Goal: Task Accomplishment & Management: Complete application form

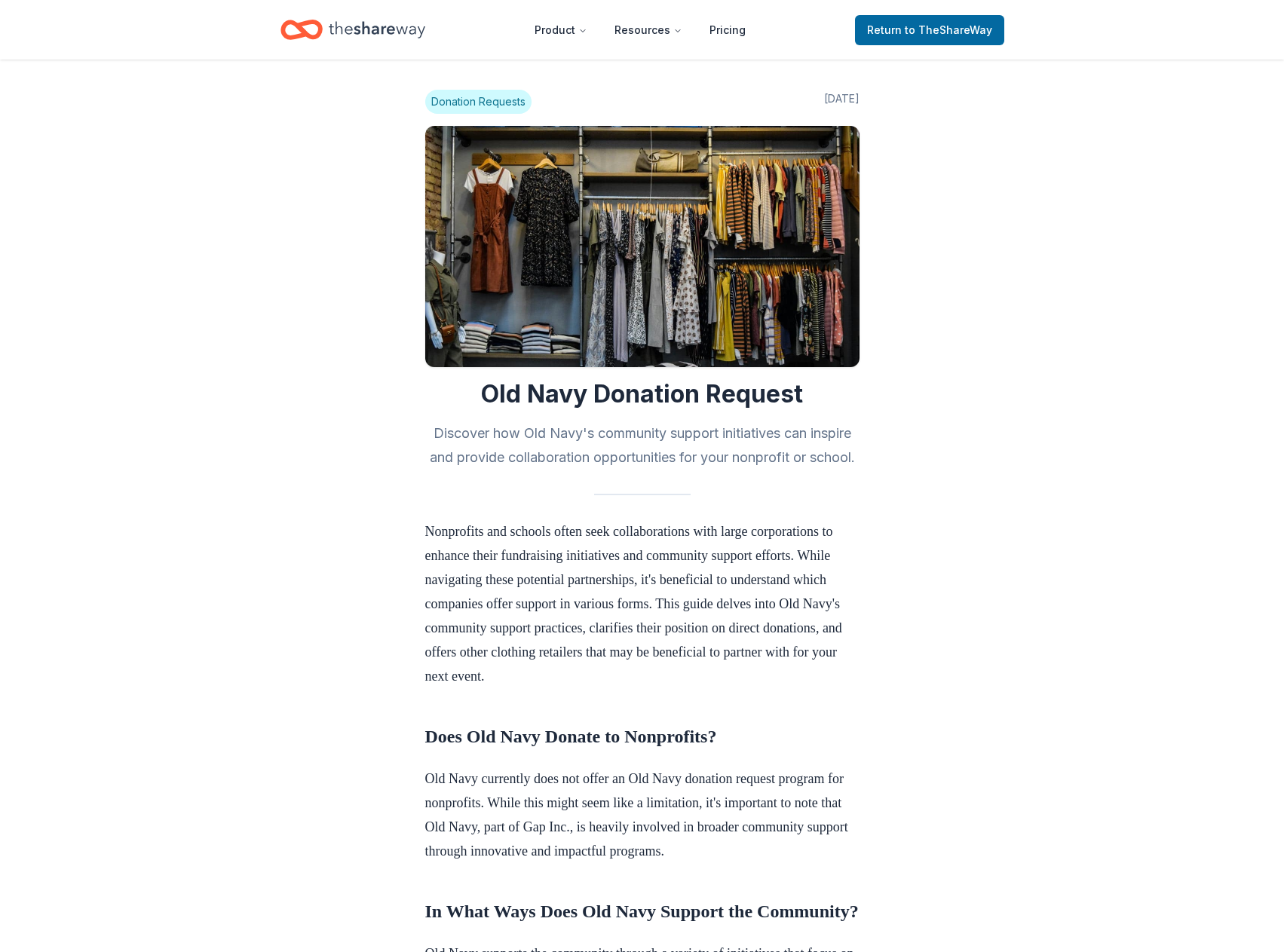
click at [876, 35] on span "Return to TheShareWay" at bounding box center [929, 30] width 125 height 18
click at [932, 25] on span "to TheShareWay" at bounding box center [948, 30] width 88 height 13
click at [961, 32] on span "to TheShareWay" at bounding box center [948, 30] width 88 height 13
click at [961, 39] on link "Return to TheShareWay" at bounding box center [929, 30] width 149 height 30
click at [384, 32] on icon "Home" at bounding box center [377, 29] width 96 height 31
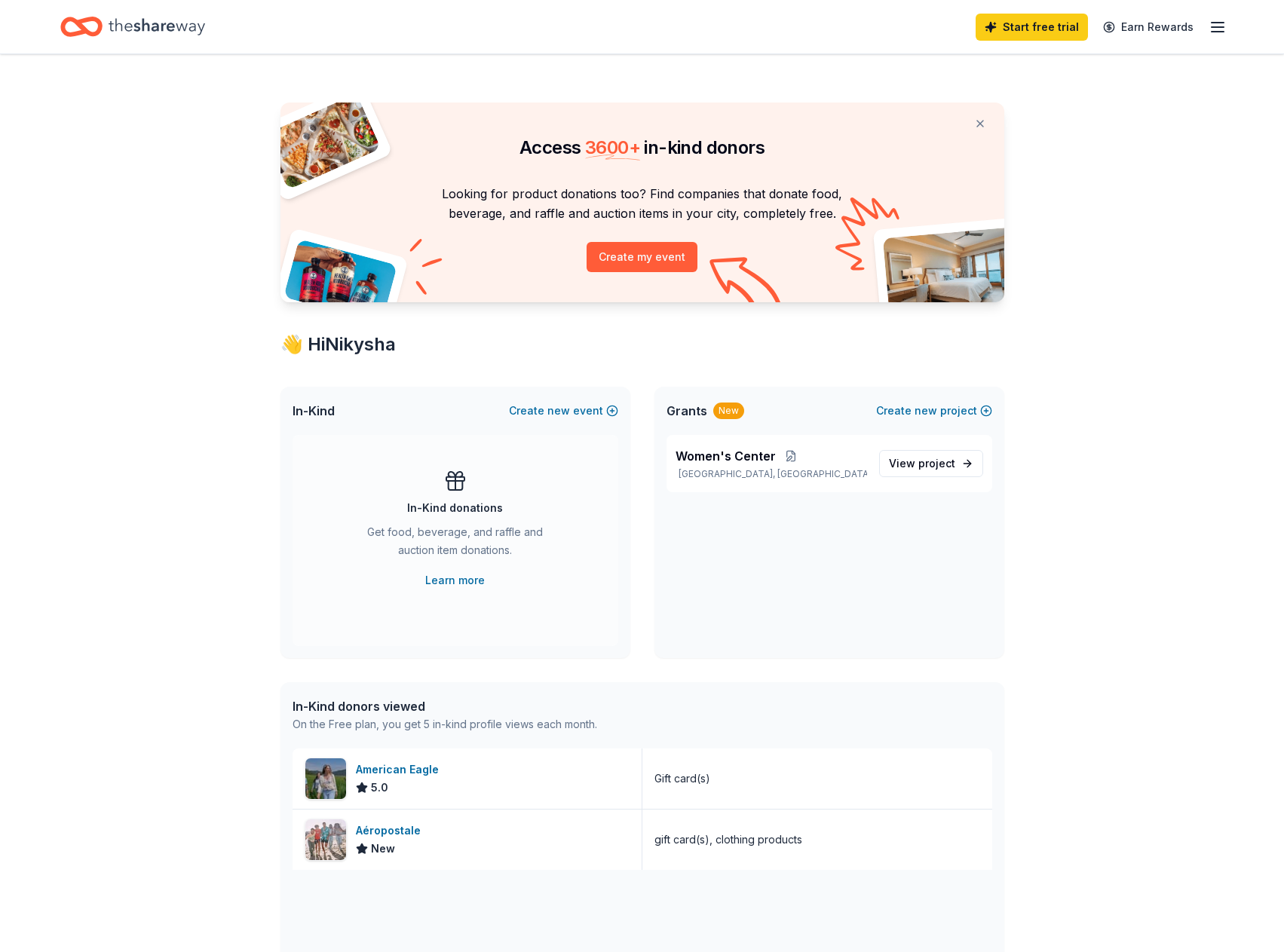
click at [1218, 33] on icon "button" at bounding box center [1217, 27] width 18 height 18
click at [1219, 21] on icon "button" at bounding box center [1217, 27] width 18 height 18
click at [1042, 121] on link "Account" at bounding box center [1037, 117] width 47 height 15
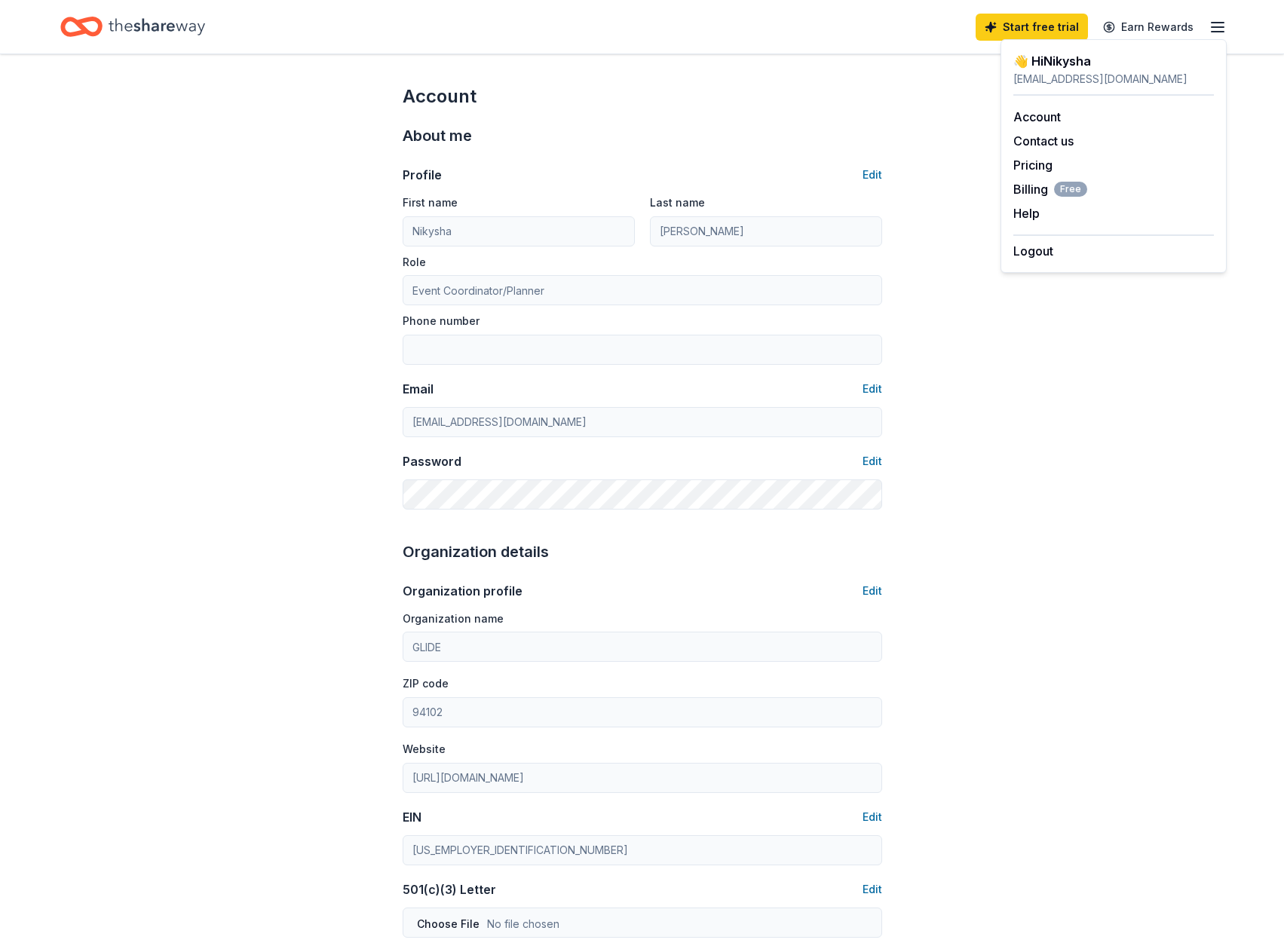
click at [1222, 23] on line "button" at bounding box center [1217, 23] width 12 height 0
click at [1216, 25] on icon "button" at bounding box center [1217, 27] width 18 height 18
click at [924, 177] on div "Account About me Profile Edit First name [PERSON_NAME] Last name [PERSON_NAME] …" at bounding box center [642, 727] width 1284 height 1346
click at [1224, 20] on icon "button" at bounding box center [1217, 27] width 18 height 18
click at [1047, 143] on button "Contact us" at bounding box center [1043, 140] width 60 height 18
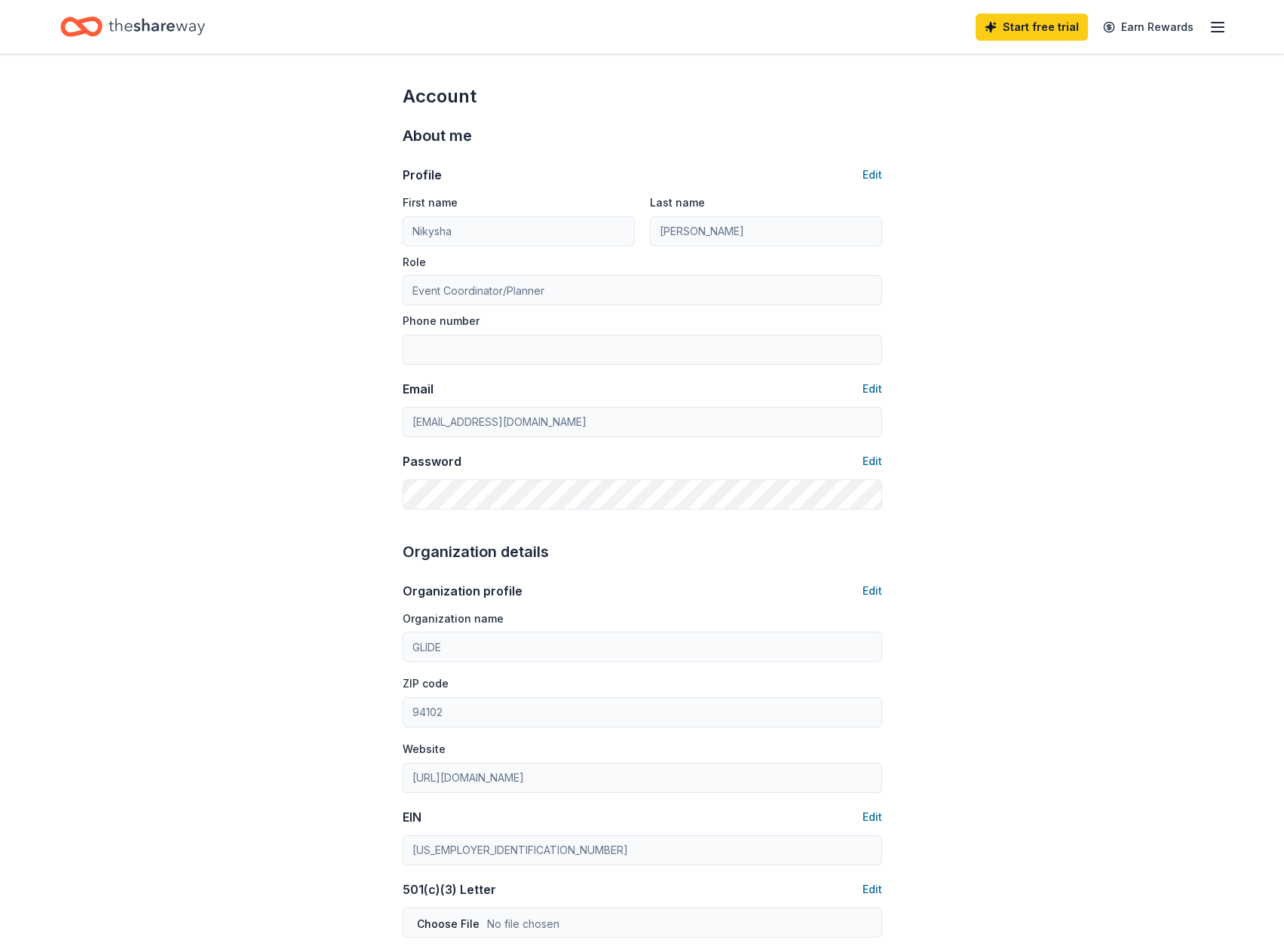
click at [1211, 30] on icon "button" at bounding box center [1217, 27] width 18 height 18
click at [100, 28] on icon "Home" at bounding box center [88, 26] width 24 height 15
click at [153, 22] on icon "Home" at bounding box center [157, 26] width 96 height 31
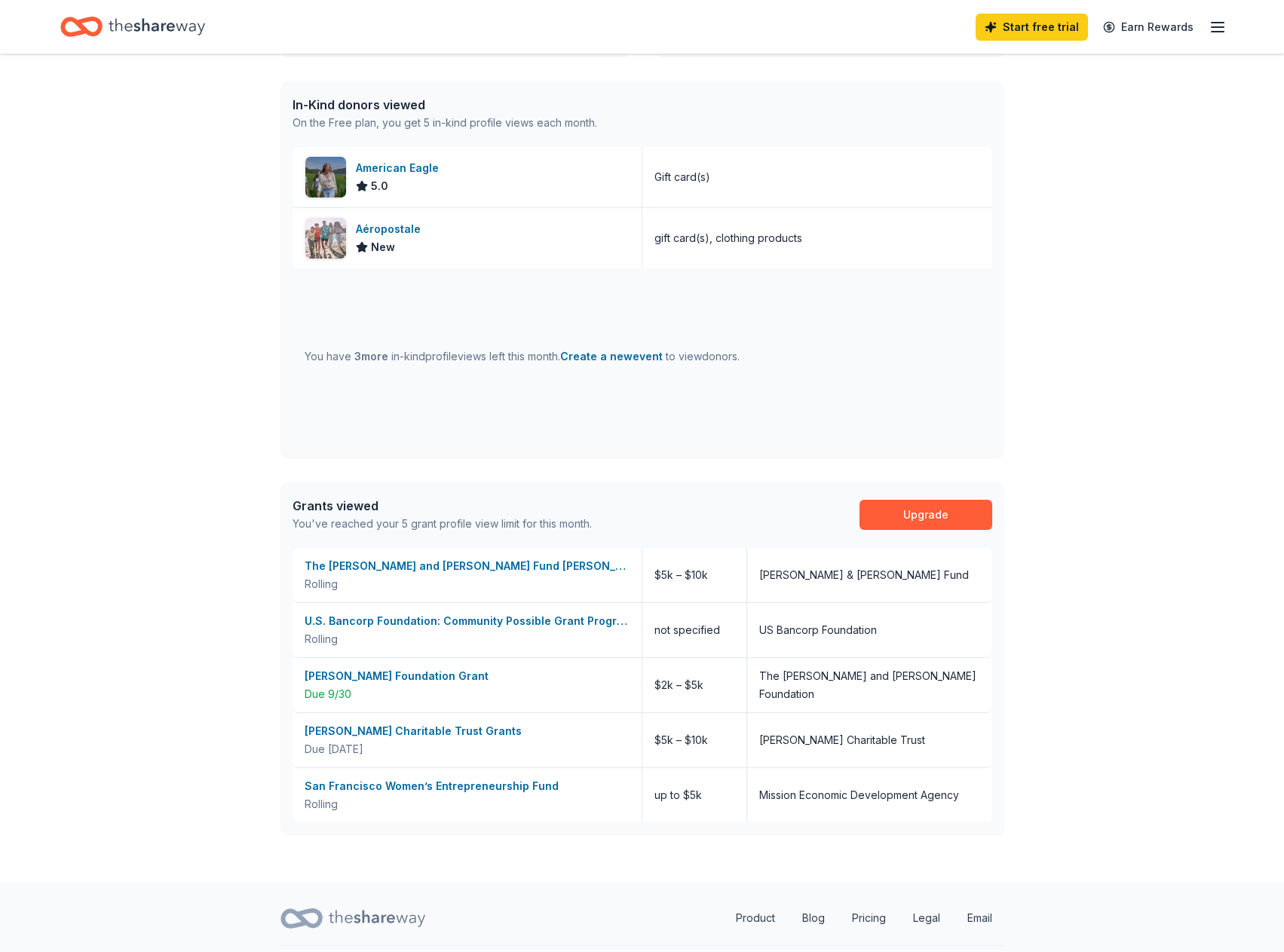
scroll to position [603, 0]
click at [502, 564] on div "The [PERSON_NAME] and [PERSON_NAME] Fund [PERSON_NAME]" at bounding box center [467, 564] width 325 height 18
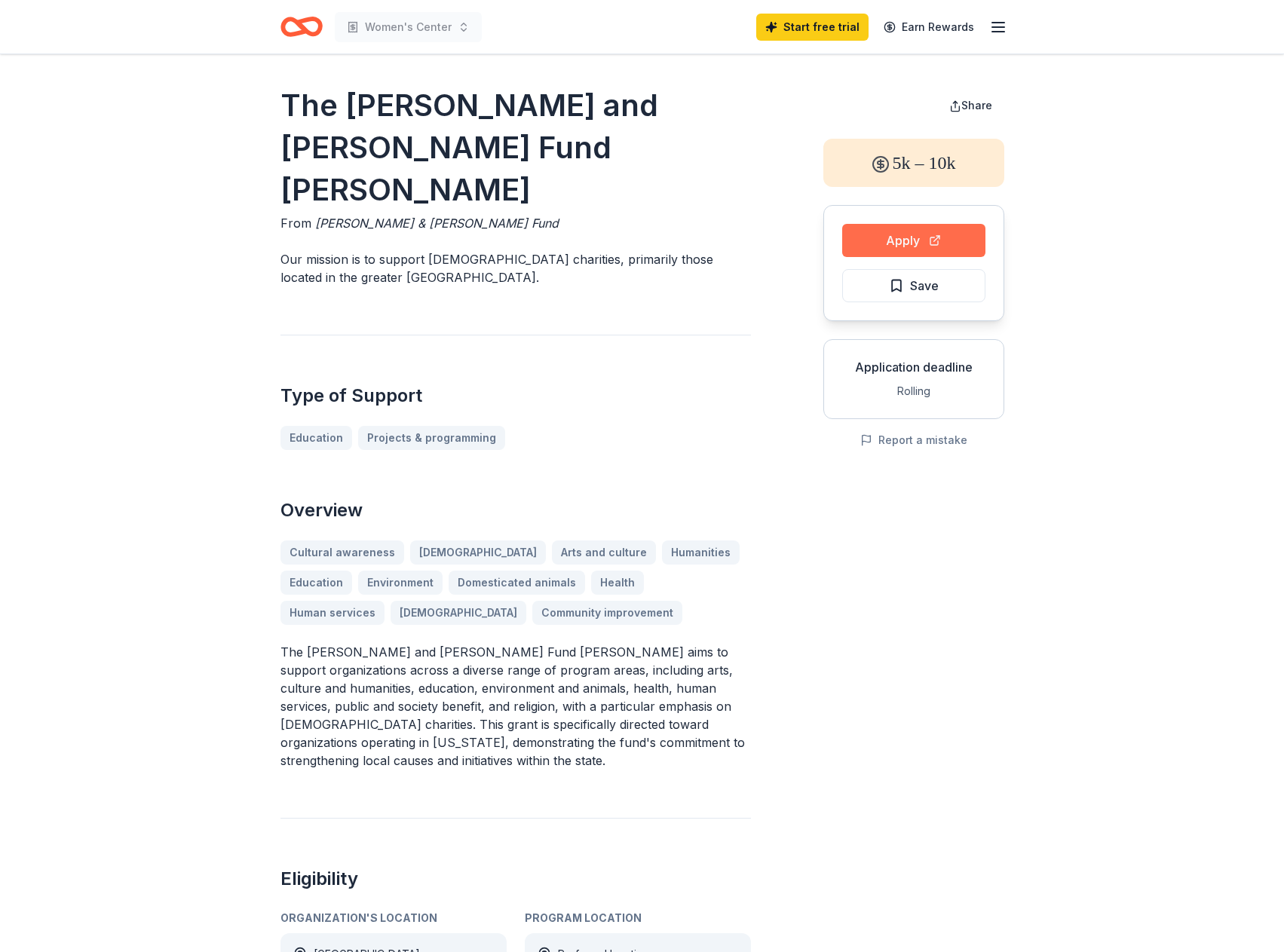
click at [890, 233] on button "Apply" at bounding box center [914, 241] width 144 height 33
